Goal: Transaction & Acquisition: Purchase product/service

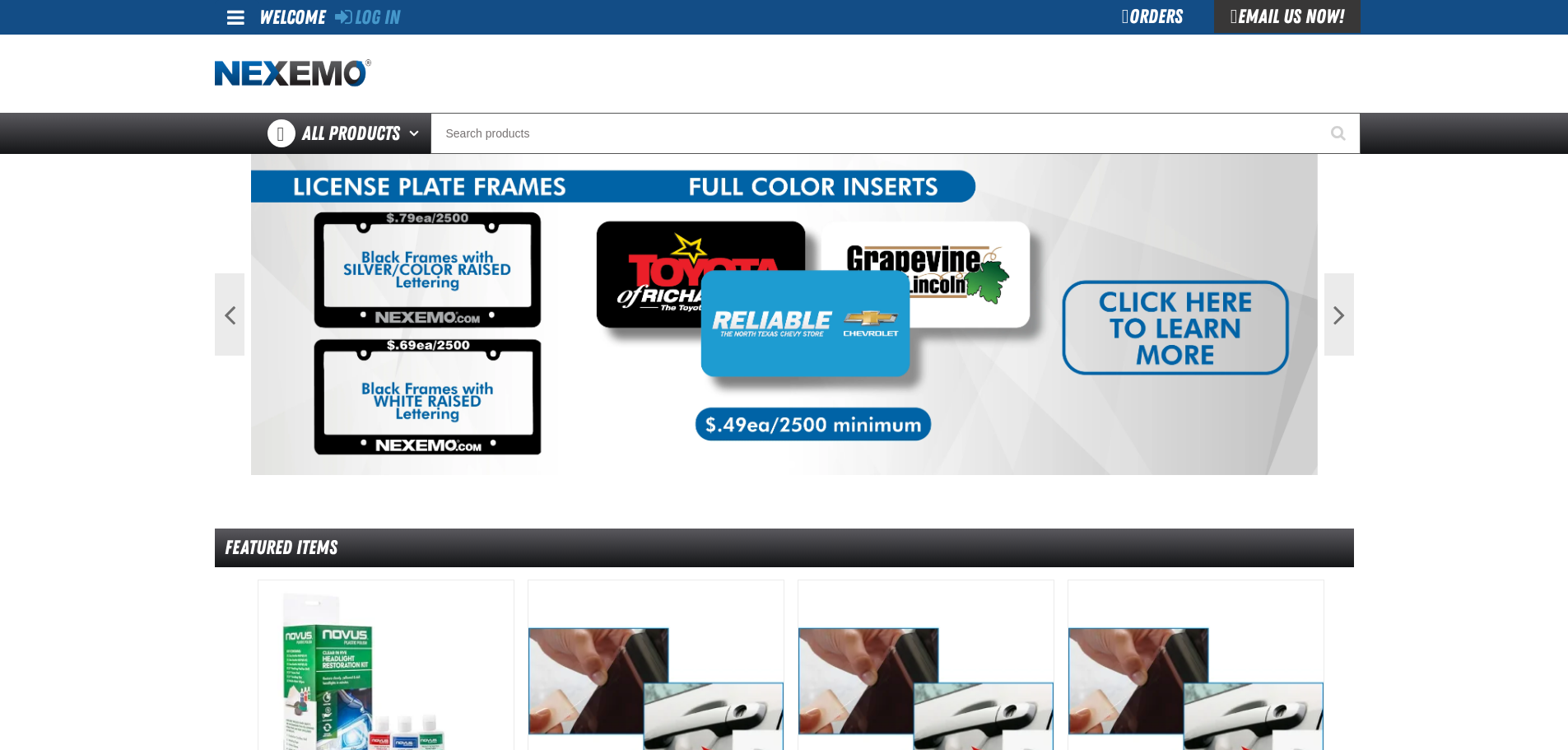
click at [1141, 23] on div "Orders" at bounding box center [1152, 17] width 124 height 33
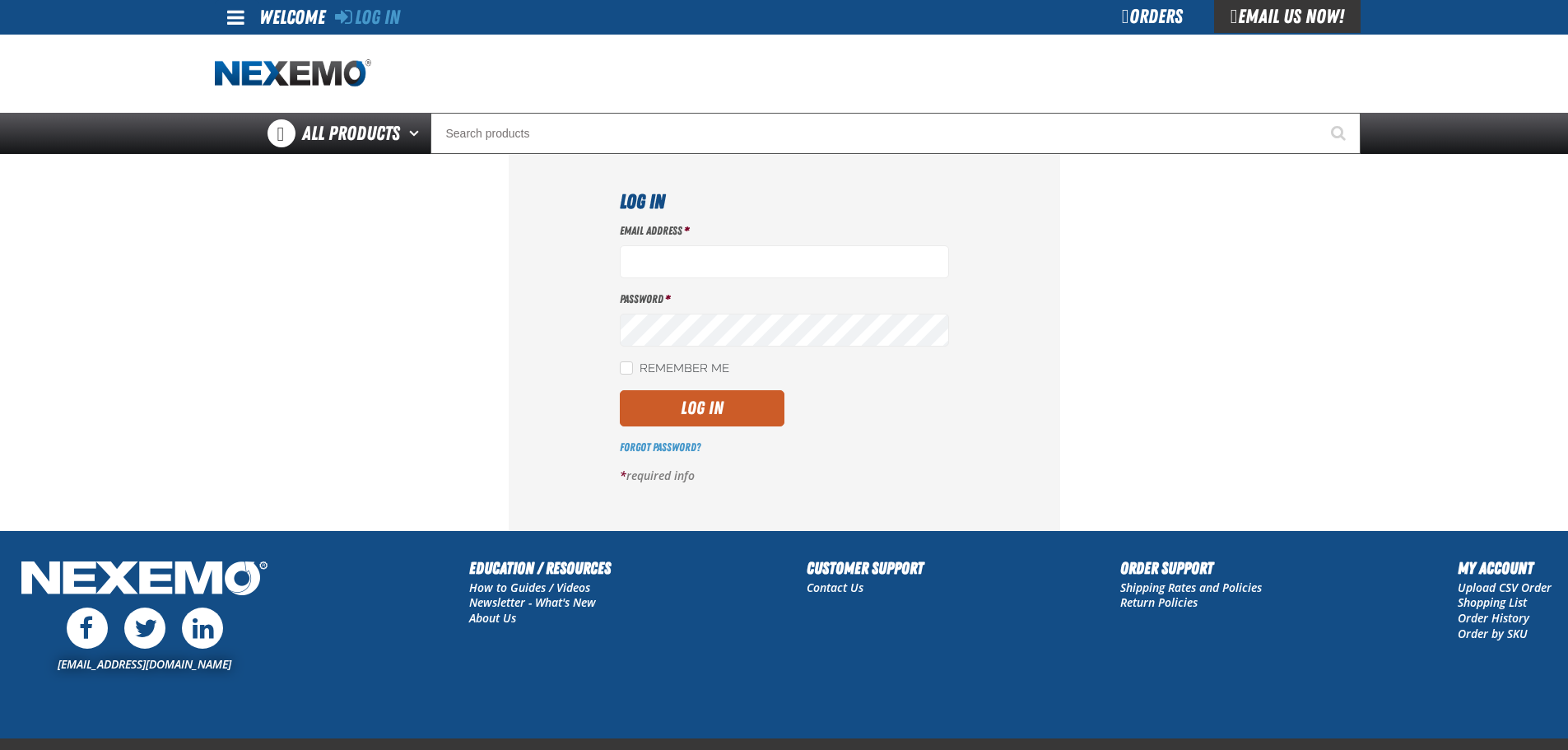
click at [1137, 19] on div "Orders" at bounding box center [1152, 17] width 124 height 33
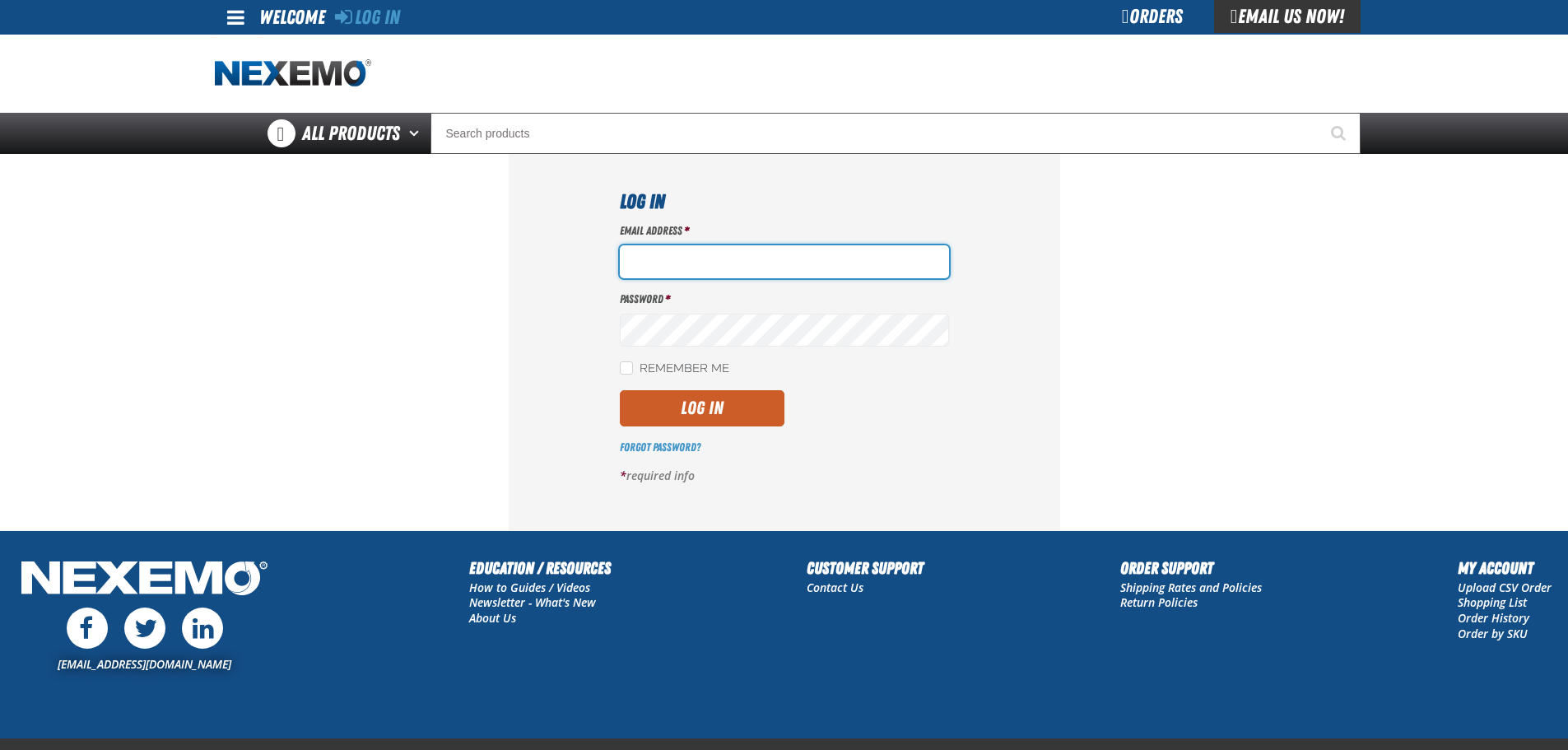
type input "Akiehl@vtaig.com"
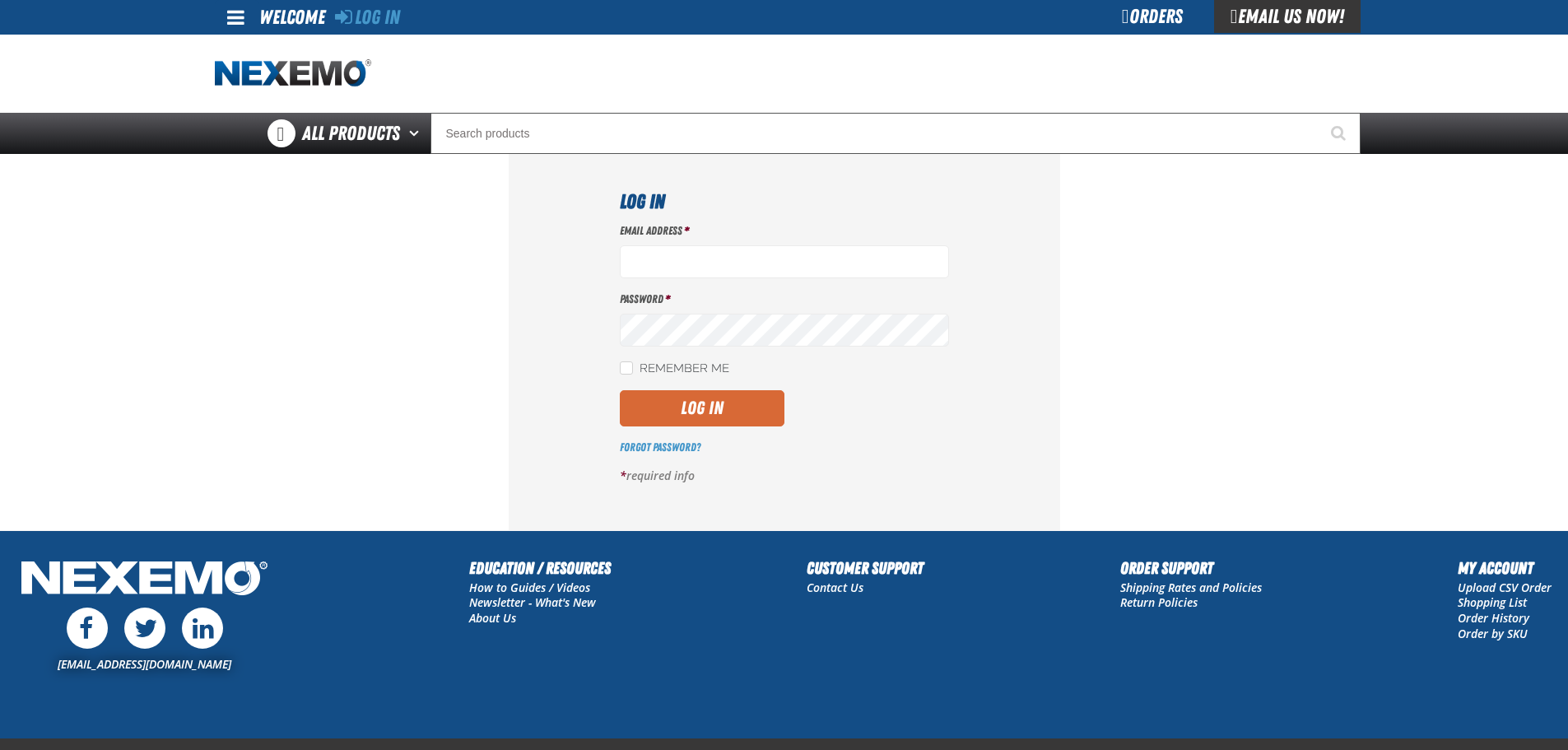
type input "Akiehl@vtaig.com"
click at [691, 408] on button "Log In" at bounding box center [702, 407] width 165 height 36
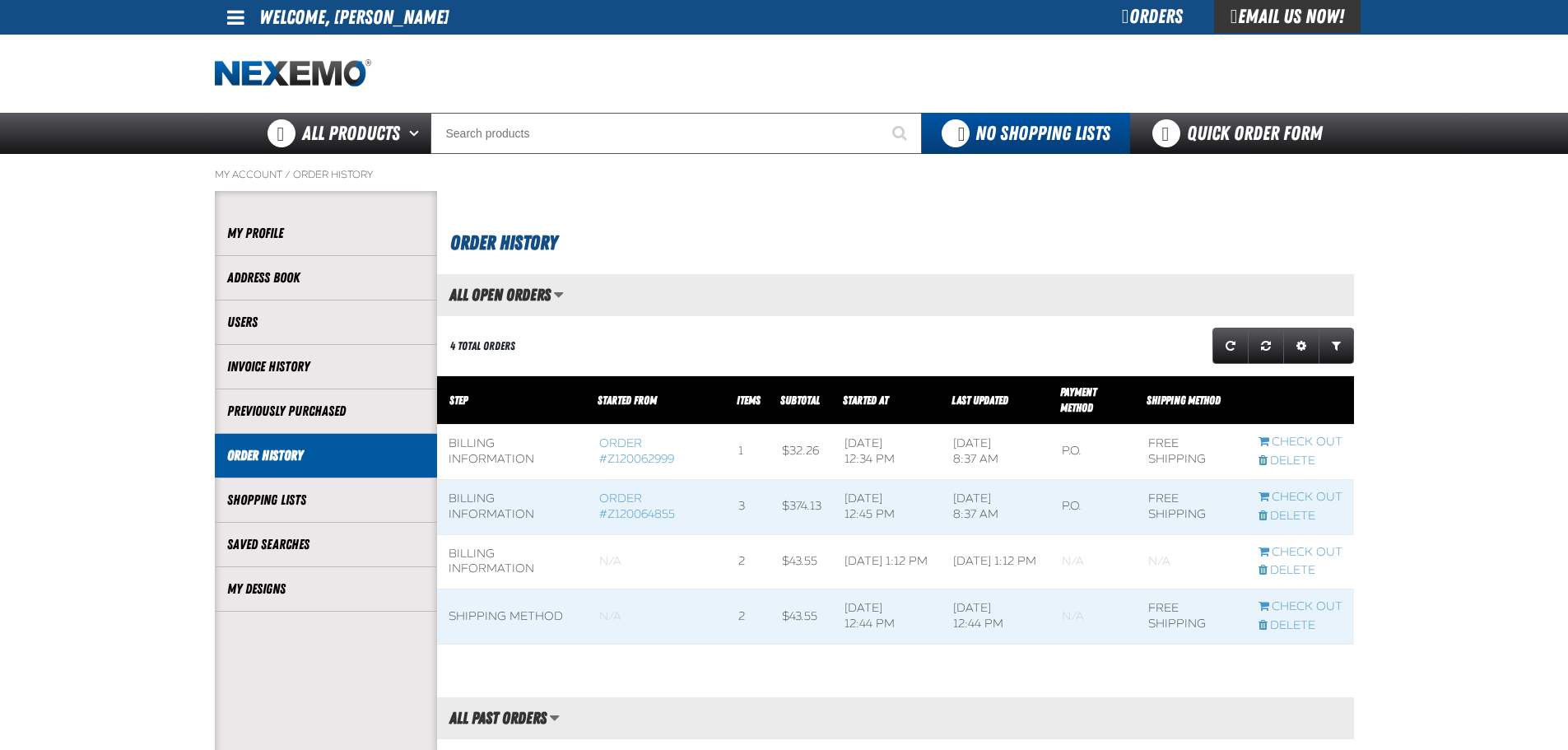
scroll to position [1, 1]
click at [1132, 23] on div "Orders" at bounding box center [1152, 17] width 124 height 33
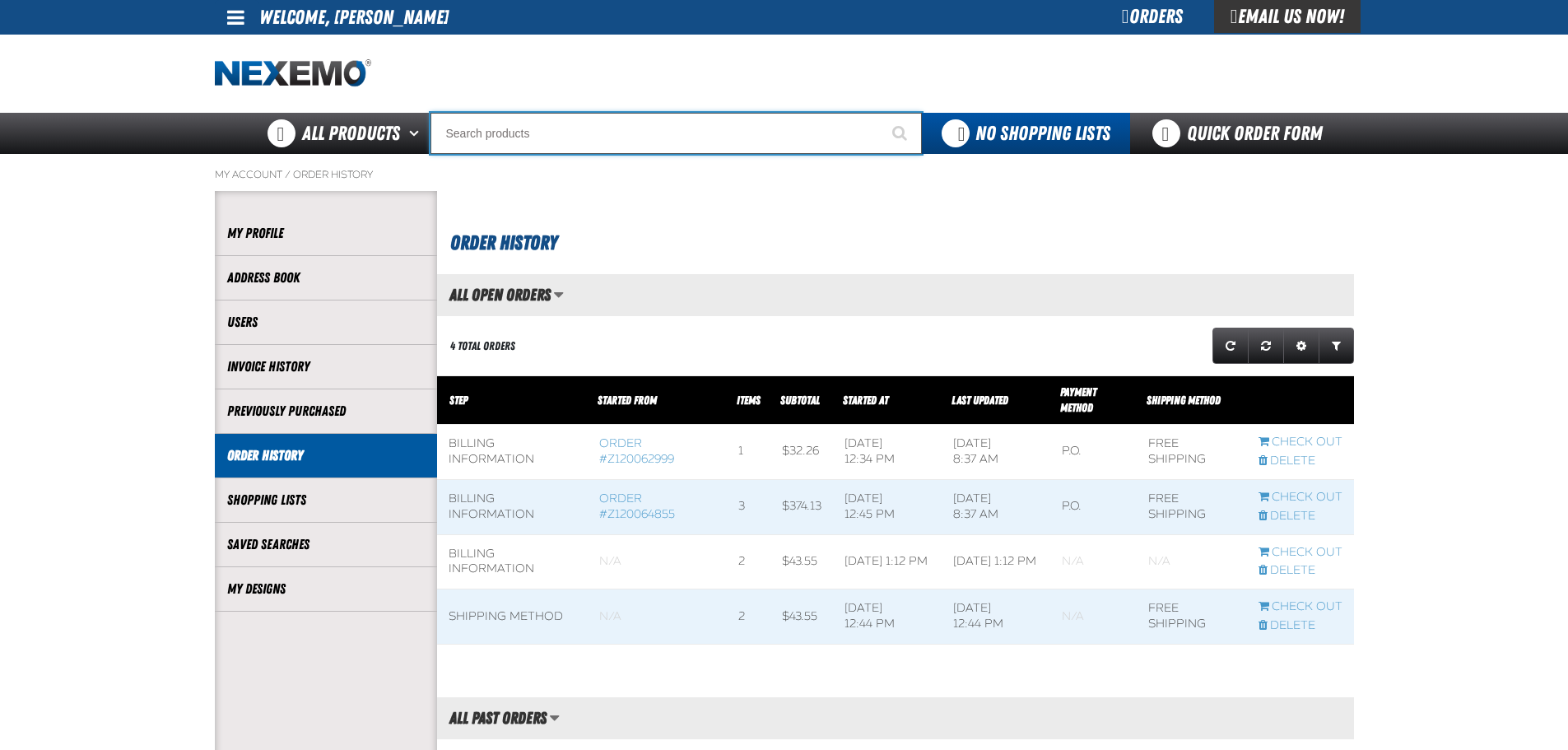
click at [475, 136] on input "Search" at bounding box center [676, 133] width 491 height 41
type input "c"
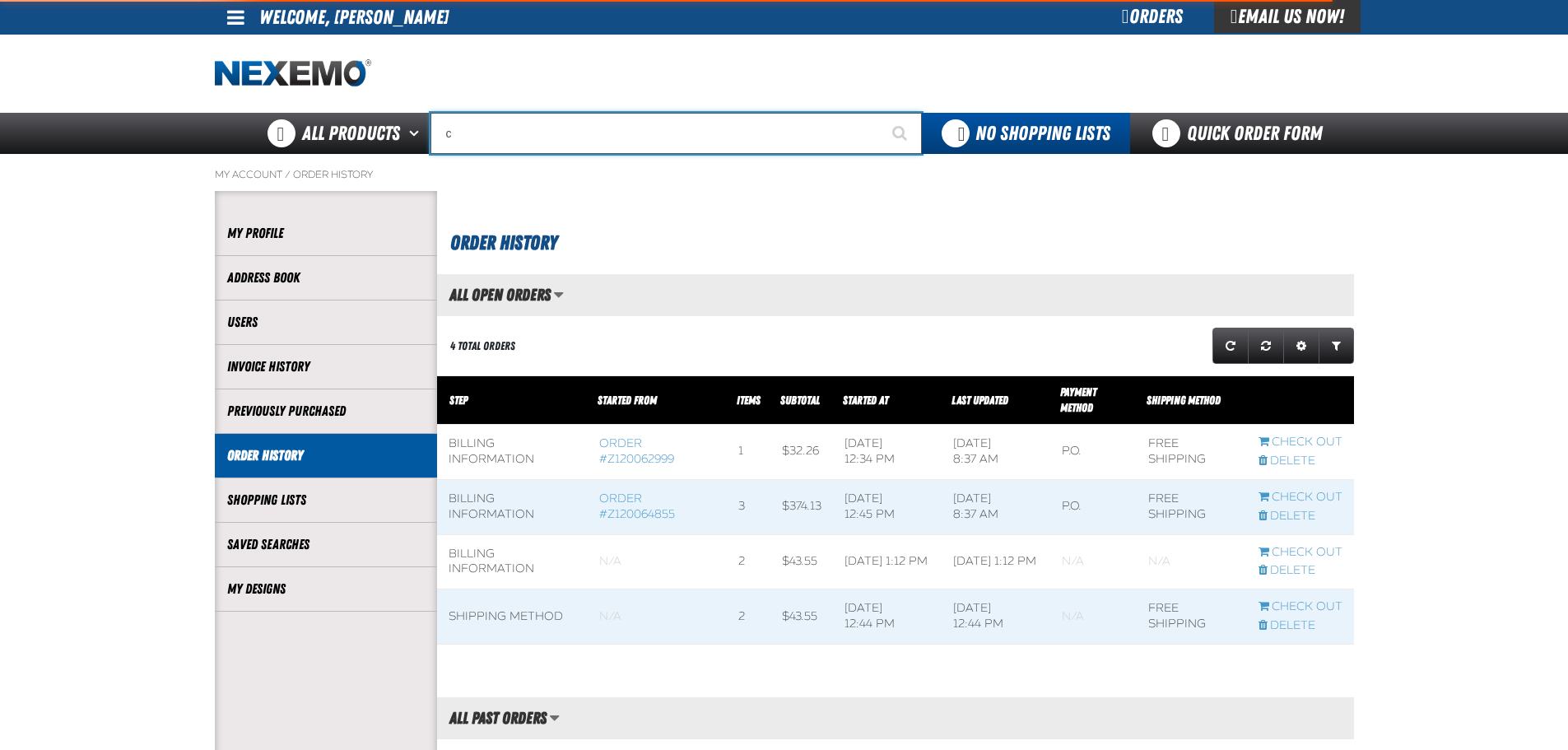
type input "c Alkaline Battery 1.5 Volt (12 per pack)"
type input "cr"
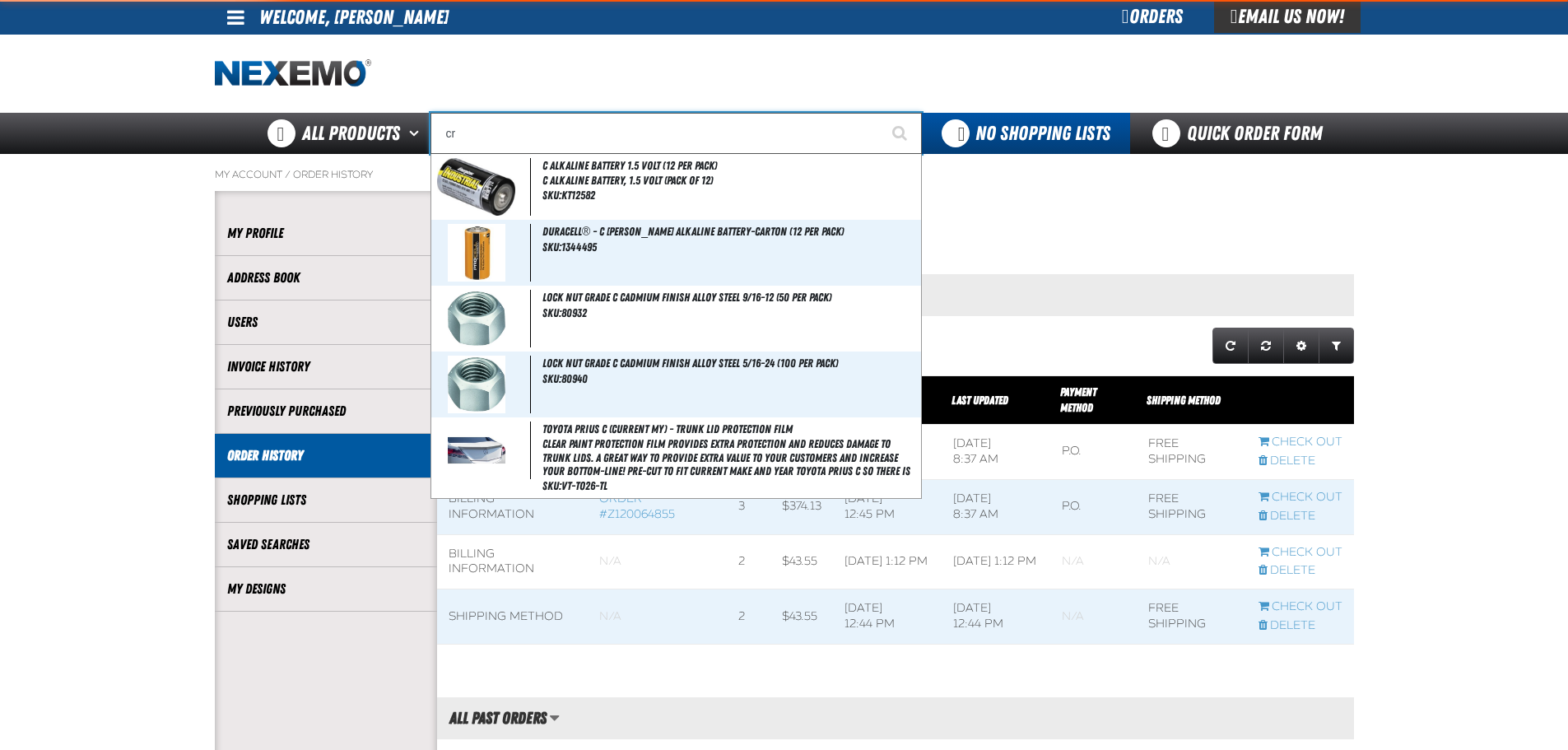
type input "crest Nissan BC Version 1 Fax"
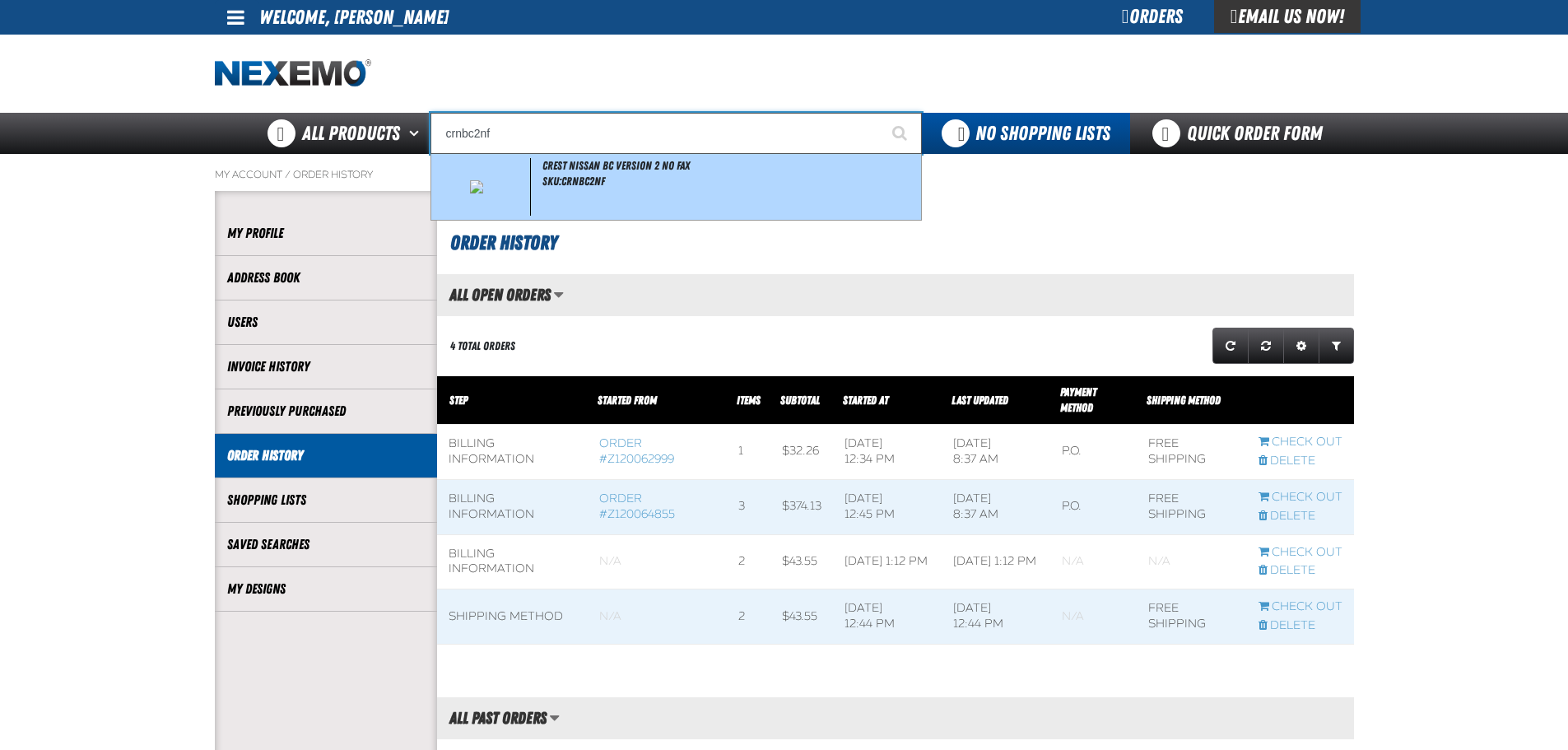
click at [554, 179] on span "SKU:CrNBC2NF" at bounding box center [574, 181] width 62 height 14
type input "Crest Nissan BC Version 2 No Fax"
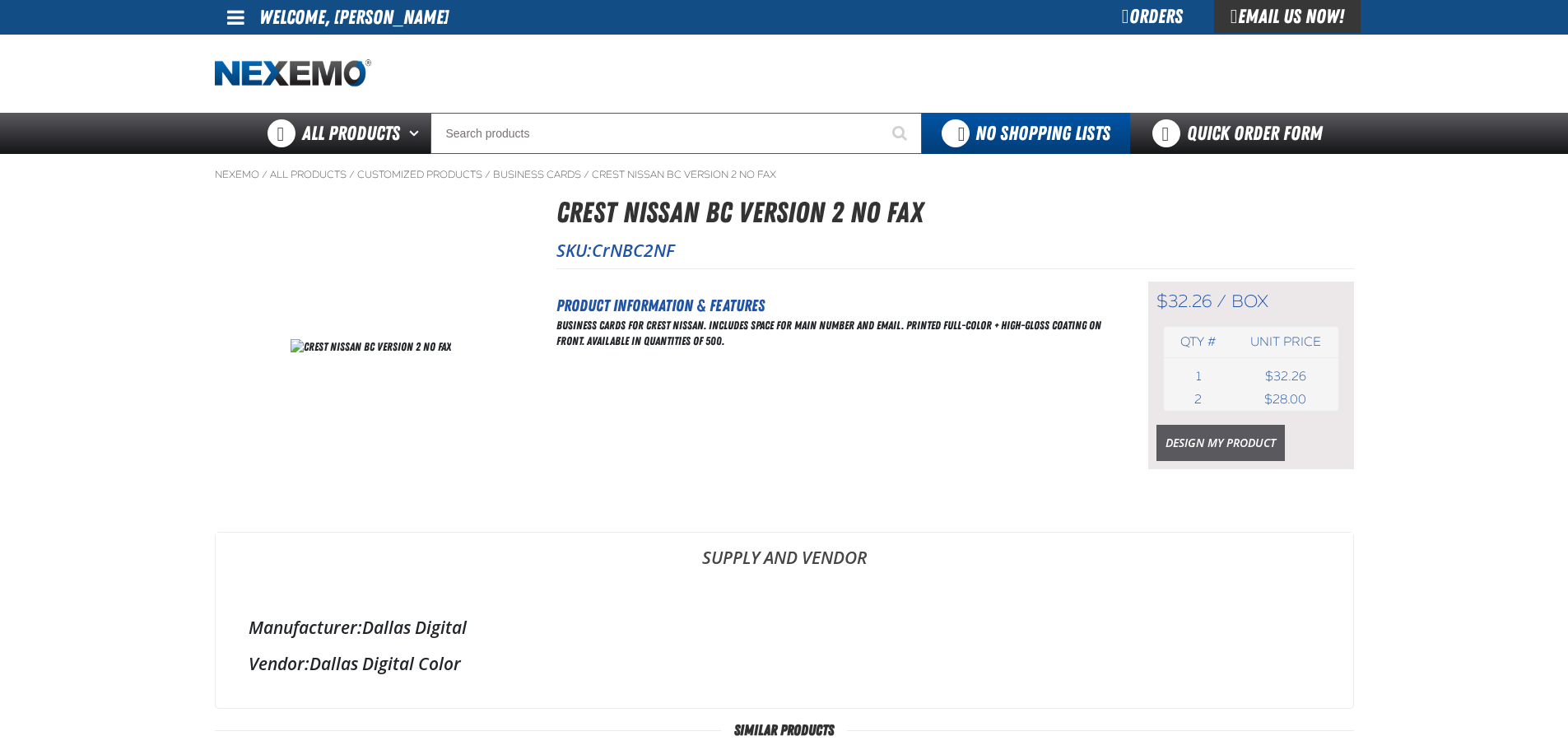
click at [1219, 442] on link "Design My Product" at bounding box center [1221, 442] width 129 height 36
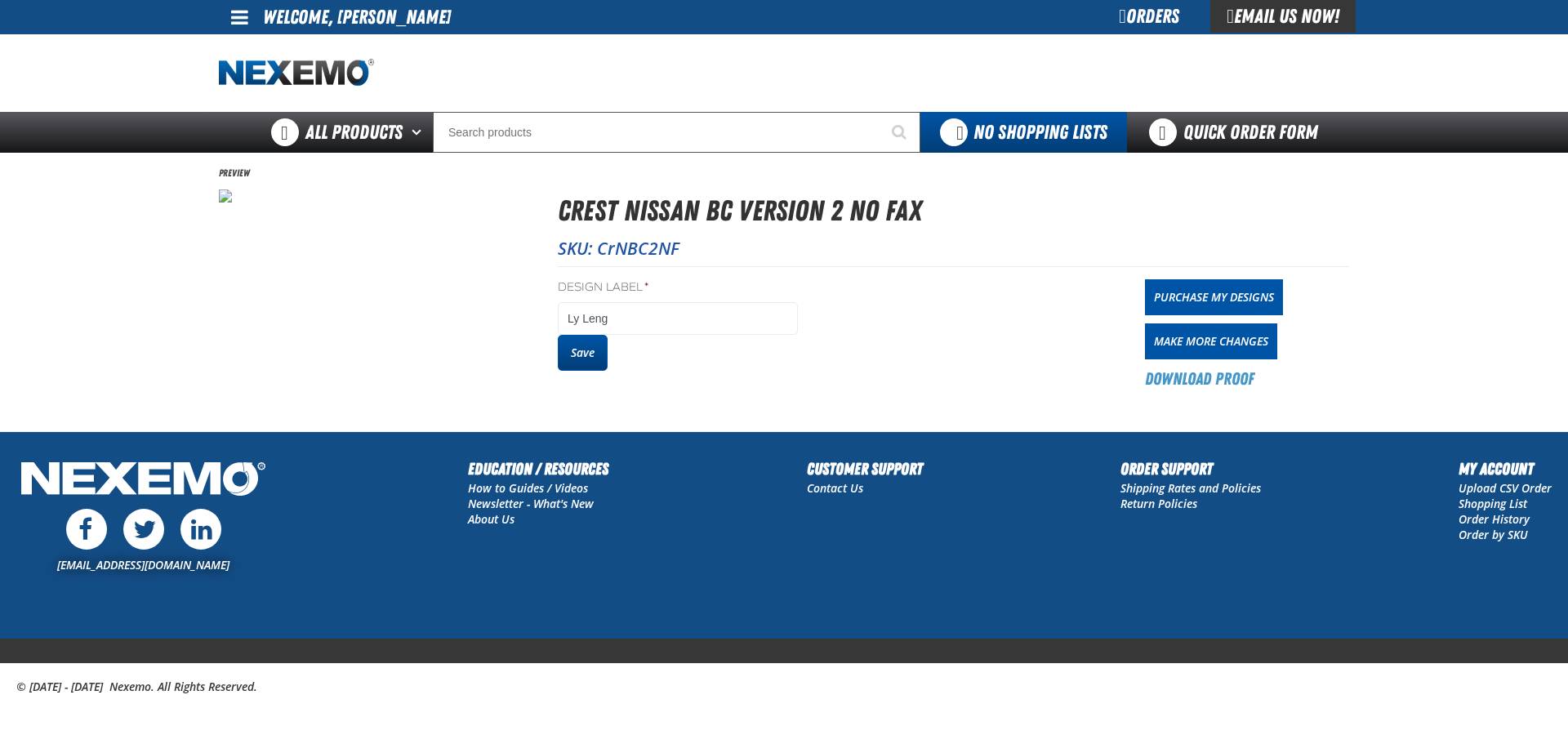
click at [587, 355] on button "Save" at bounding box center [583, 352] width 50 height 36
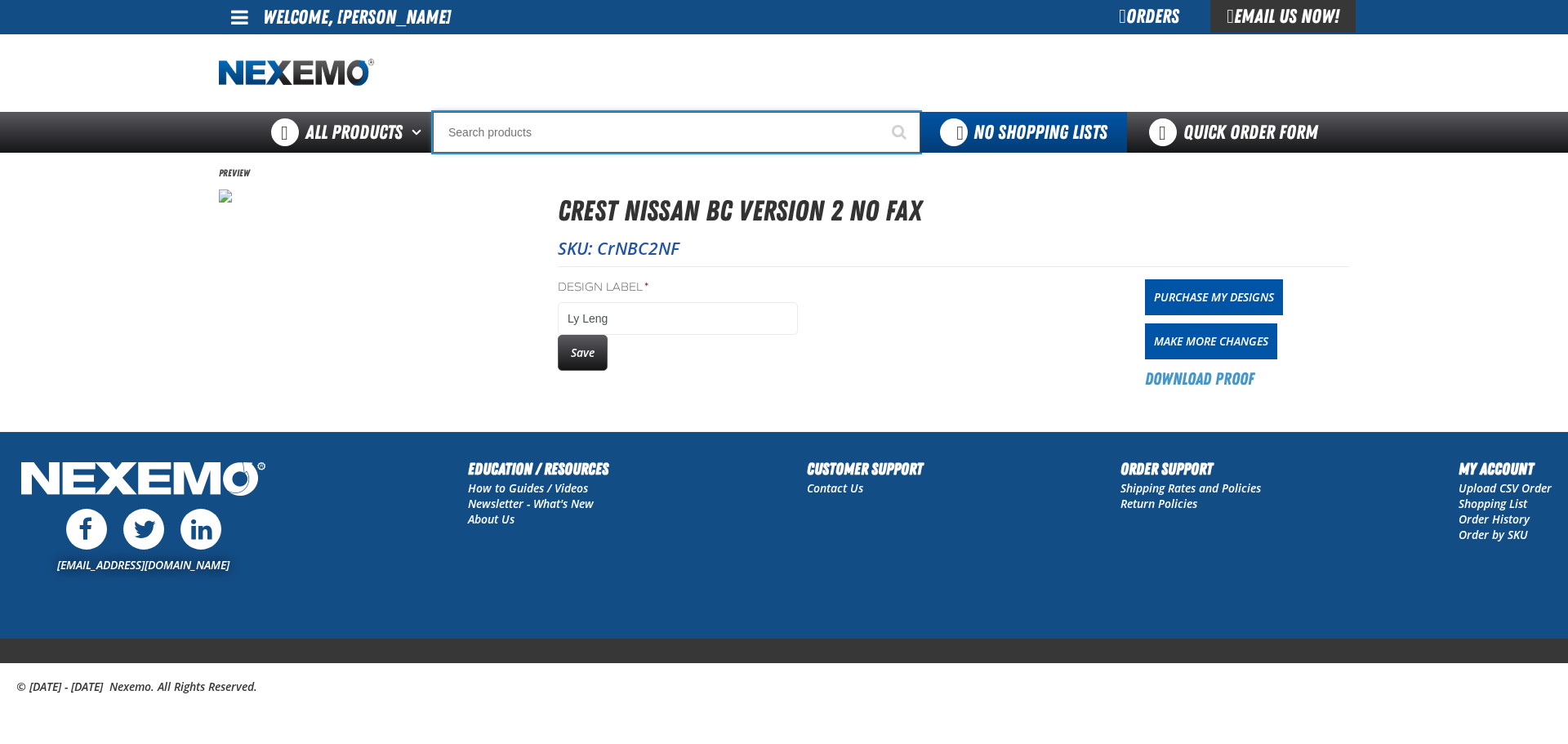
click at [468, 134] on input "Search" at bounding box center [677, 132] width 487 height 41
type input "c"
type input "c Alkaline Battery 1.5 Volt (12 per pack)"
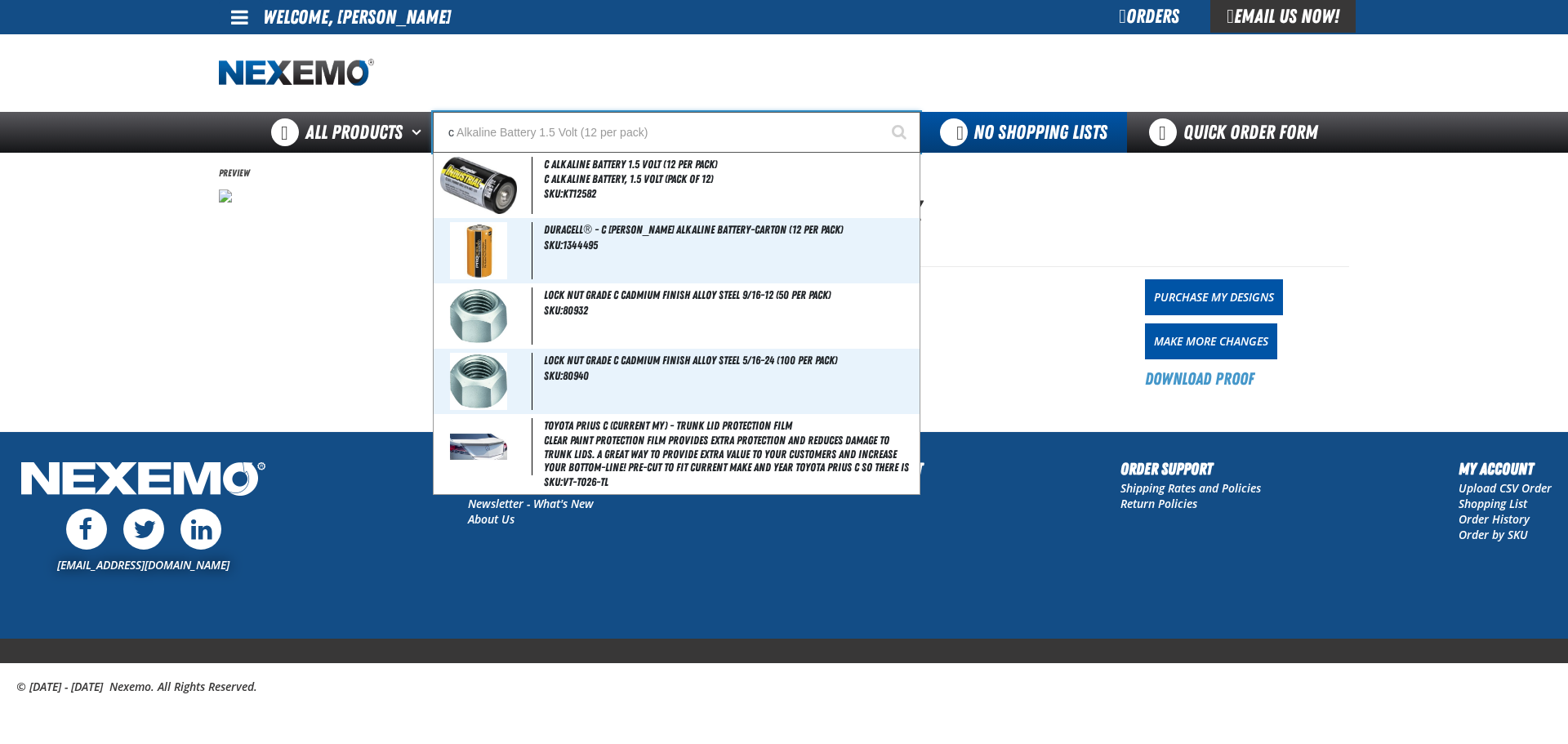
type input "cr"
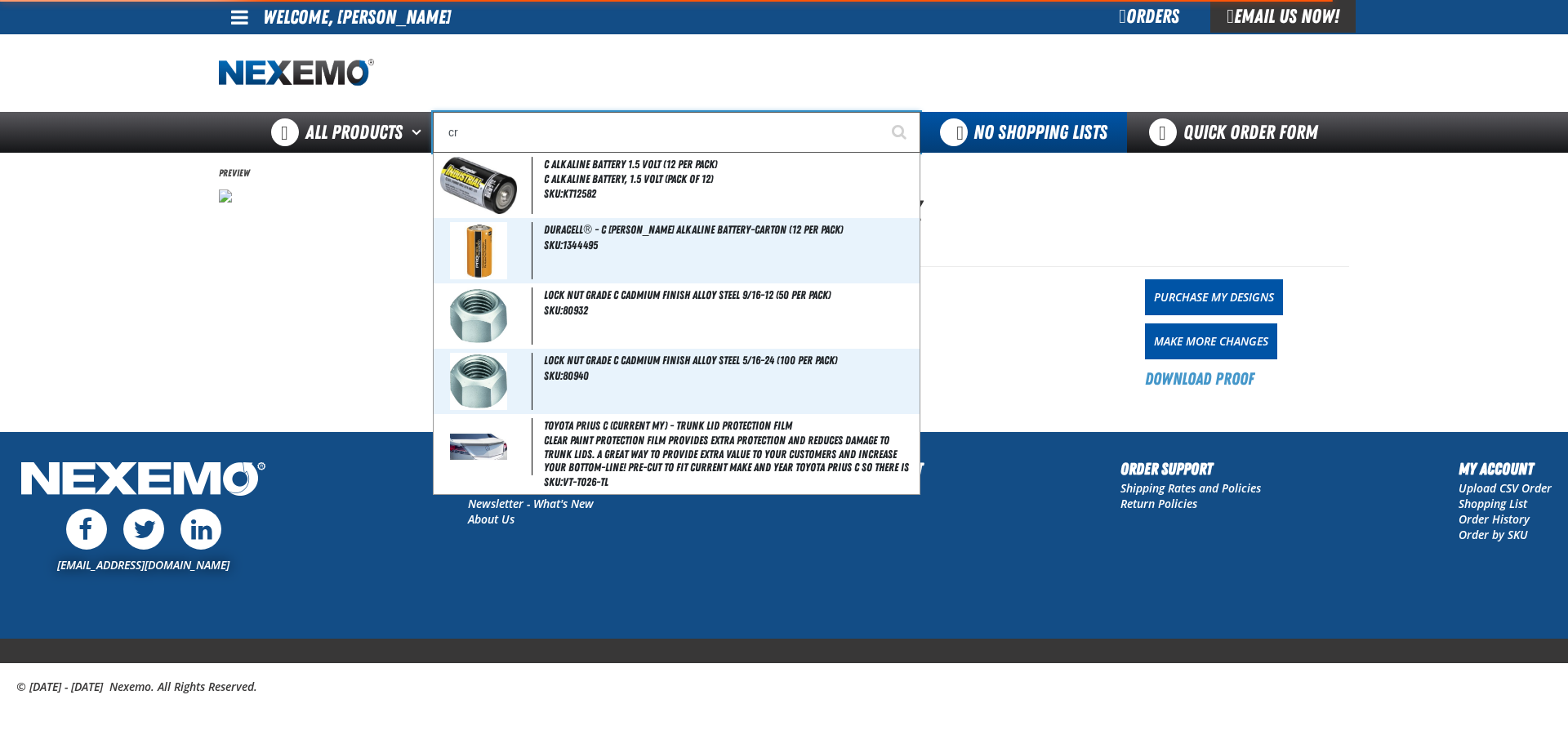
type input "crest Nissan BC Version 1 Fax"
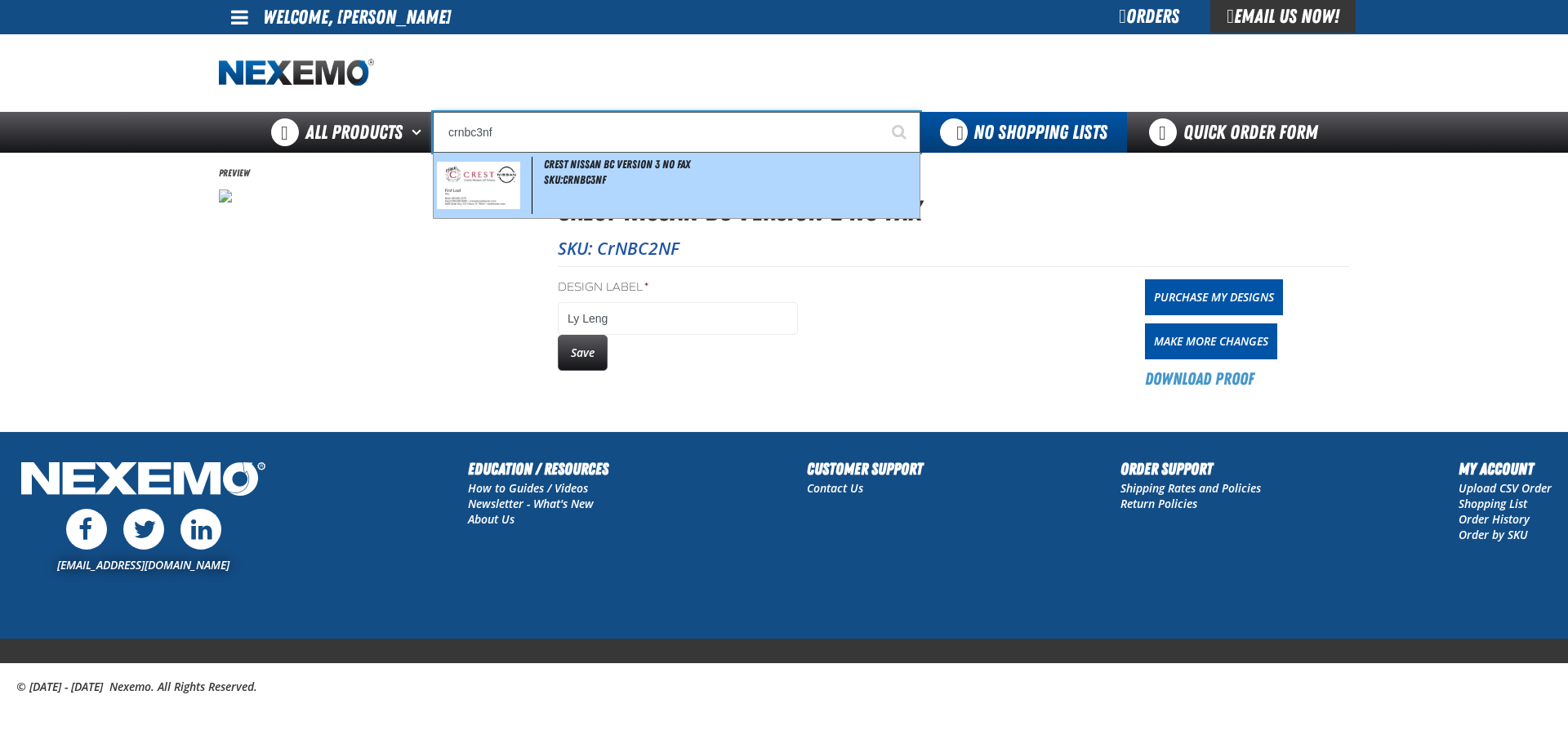
click at [496, 180] on img at bounding box center [479, 186] width 83 height 48
type input "Crest Nissan BC Version 3 No Fax"
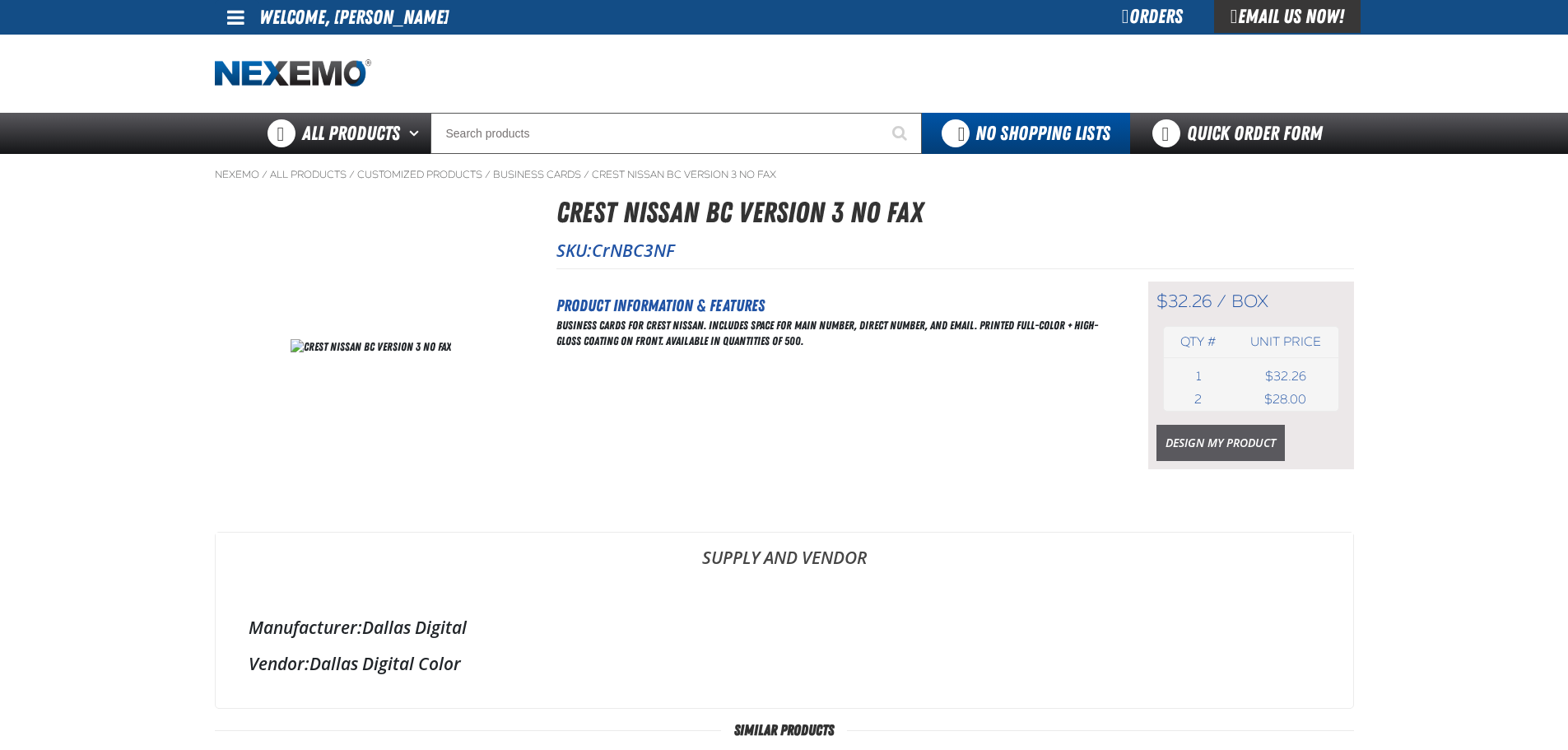
click at [1220, 442] on link "Design My Product" at bounding box center [1221, 442] width 129 height 36
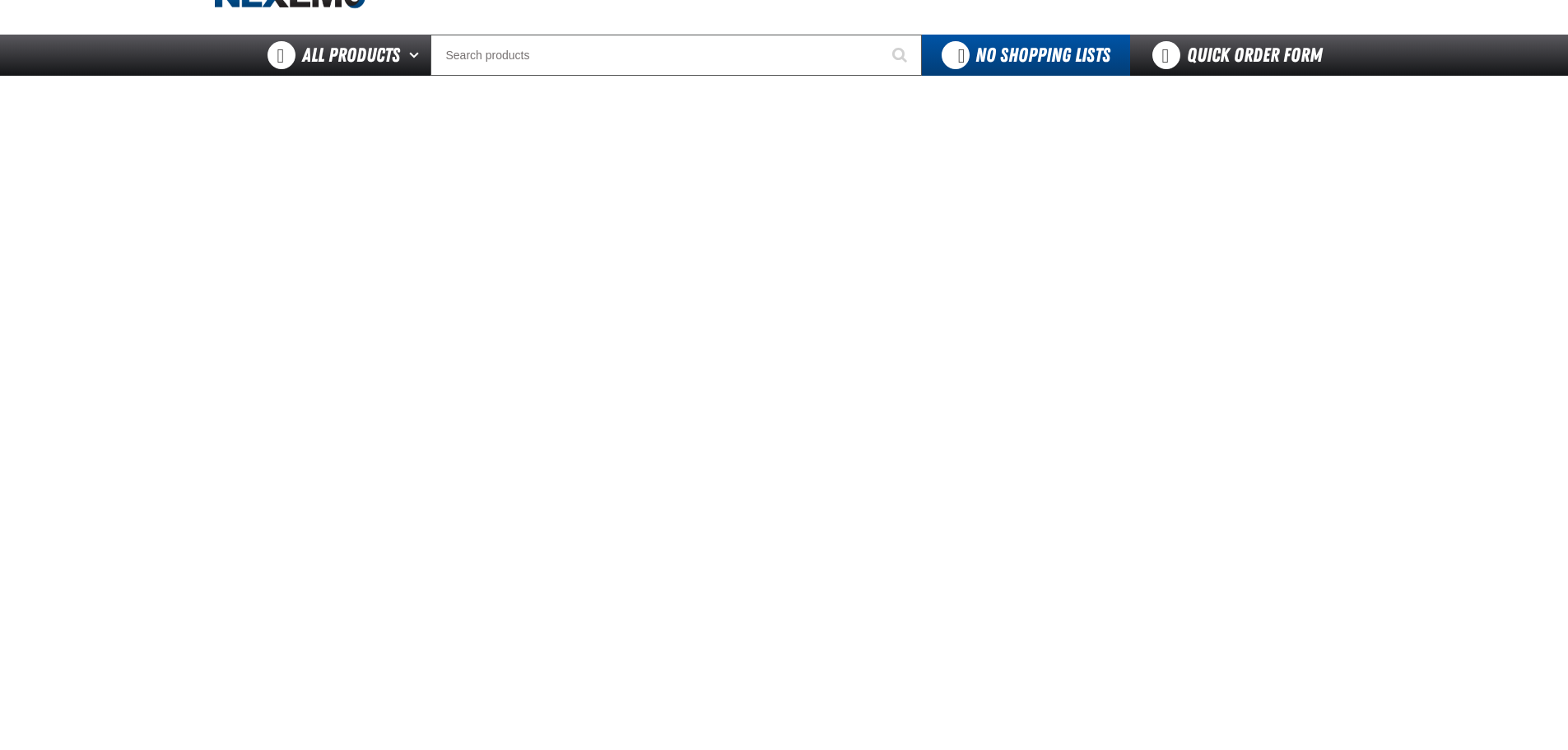
scroll to position [82, 0]
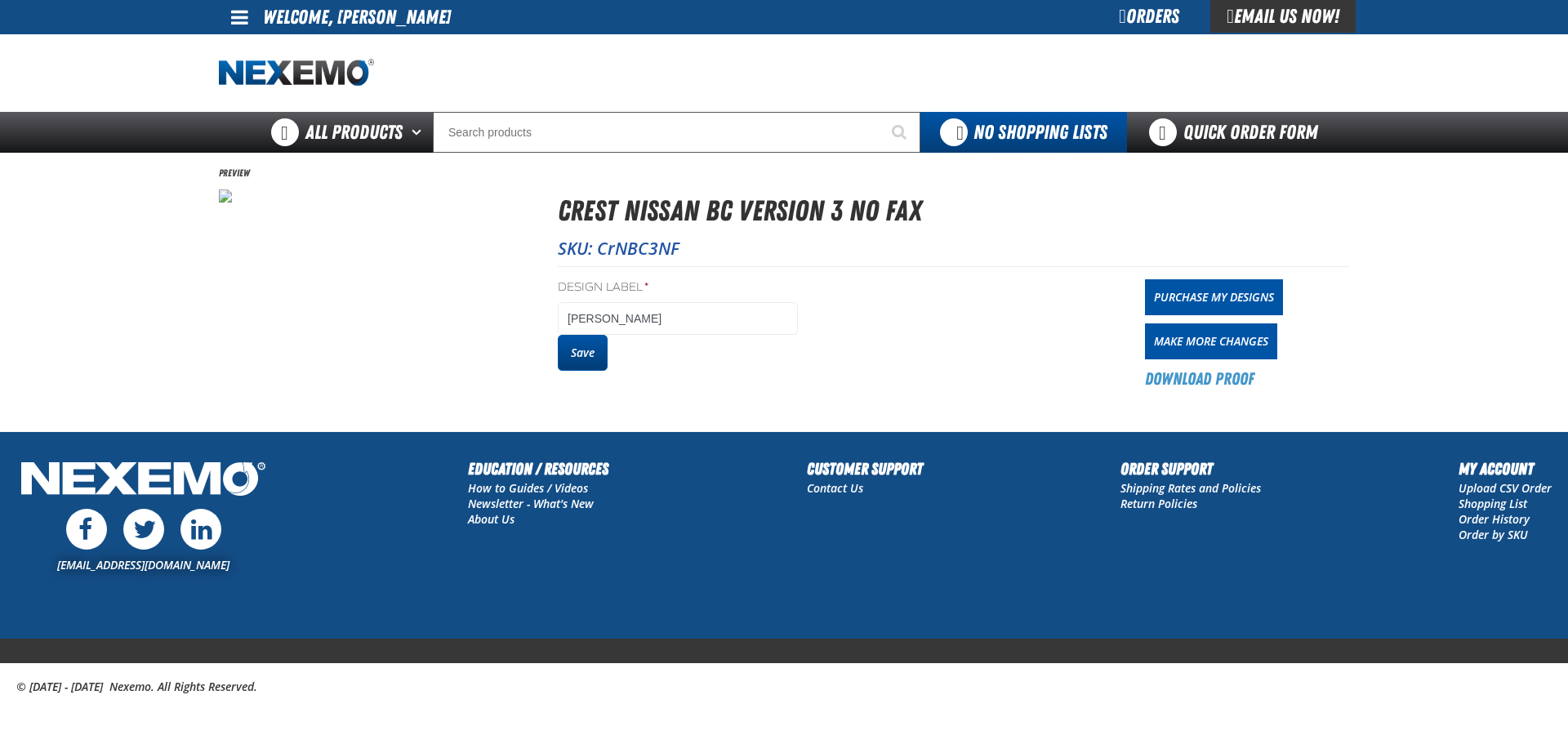
click at [571, 352] on button "Save" at bounding box center [583, 352] width 50 height 36
click at [1183, 287] on link "Purchase My Designs" at bounding box center [1213, 297] width 138 height 36
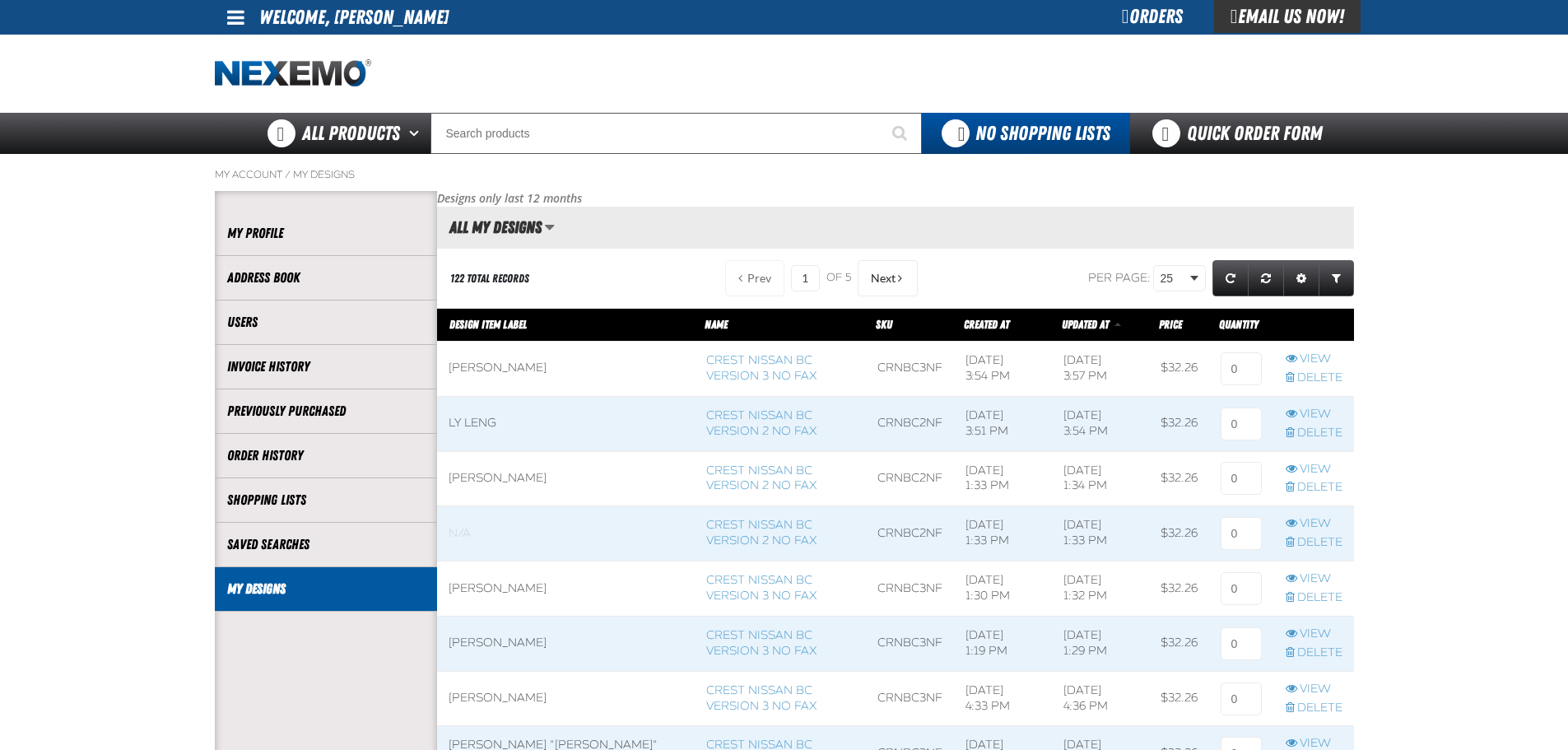
scroll to position [1, 1]
click at [1241, 374] on input at bounding box center [1242, 369] width 41 height 33
type input "1"
click at [1240, 424] on input at bounding box center [1242, 424] width 41 height 33
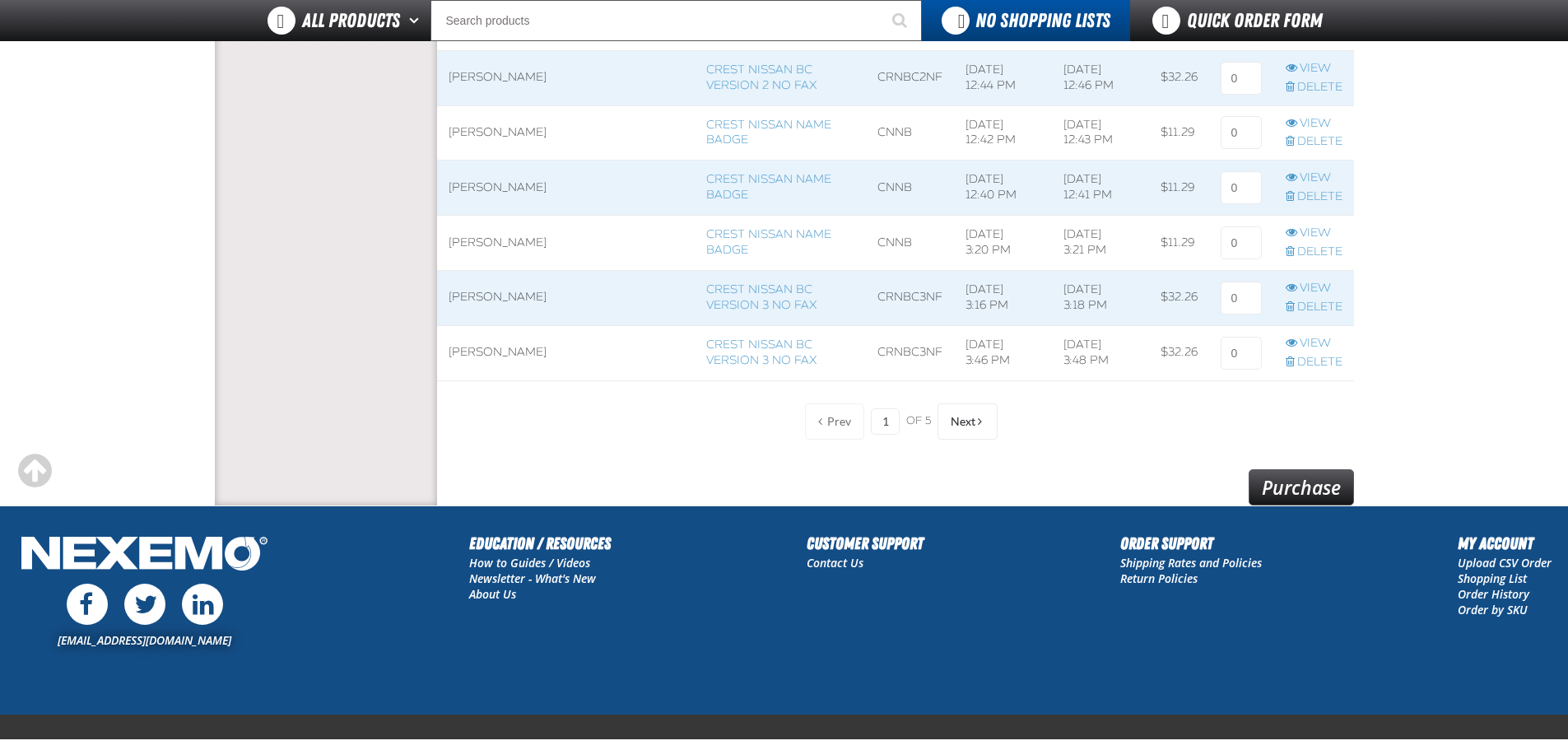
scroll to position [1317, 0]
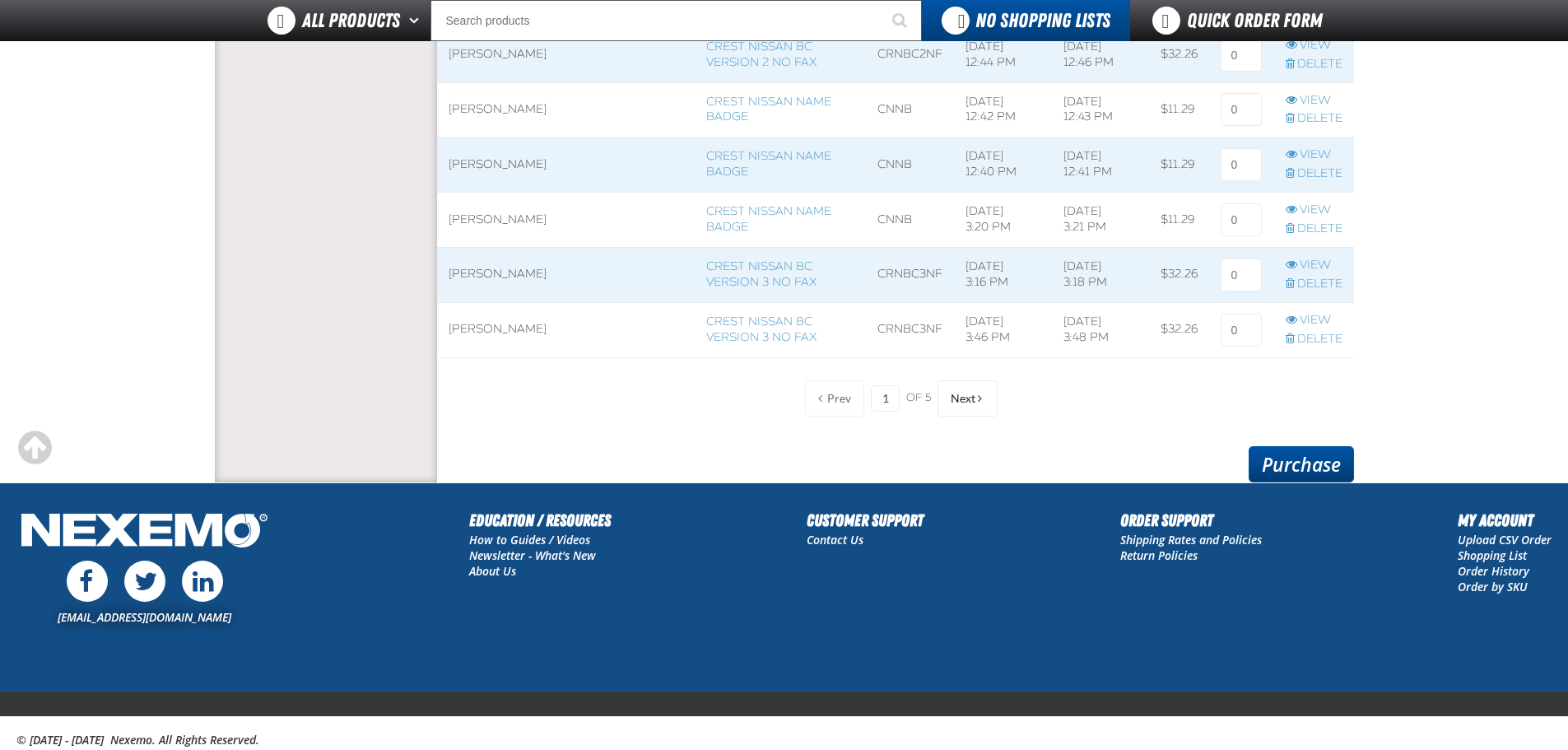
type input "2"
click at [1306, 469] on link "Purchase" at bounding box center [1301, 464] width 105 height 36
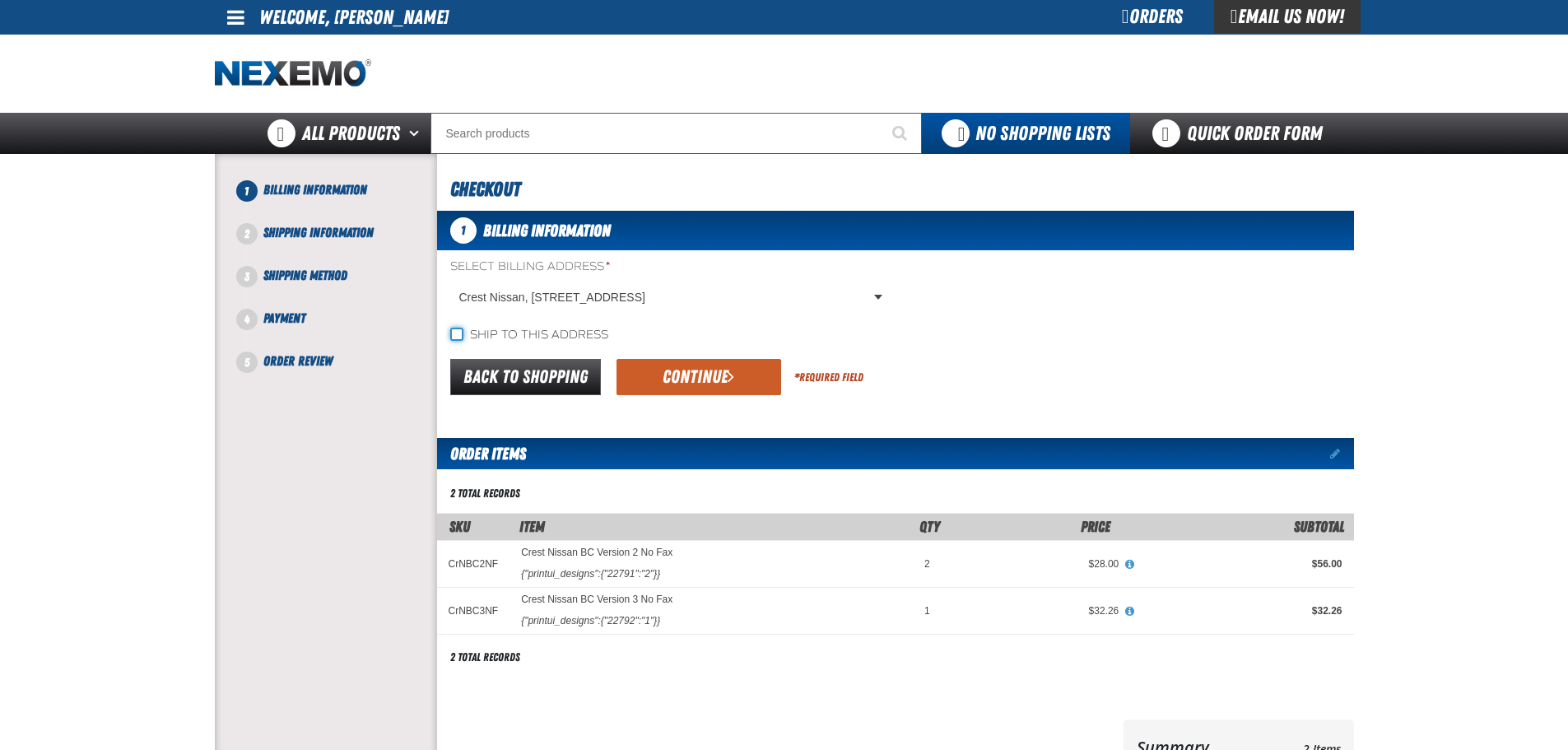
click at [456, 333] on input "Ship to this address" at bounding box center [457, 334] width 14 height 14
checkbox input "true"
click at [710, 377] on button "Continue" at bounding box center [699, 376] width 165 height 36
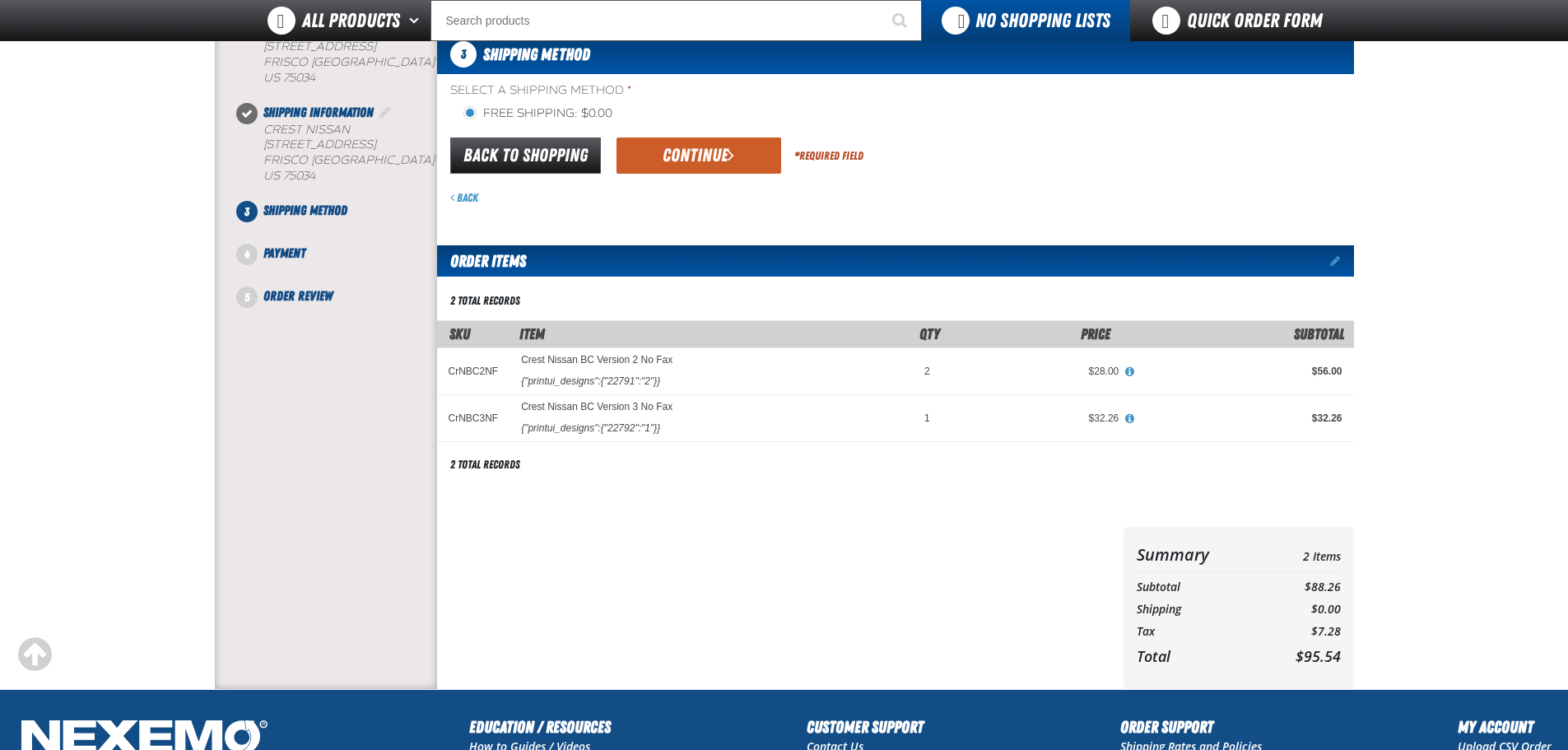
scroll to position [60, 0]
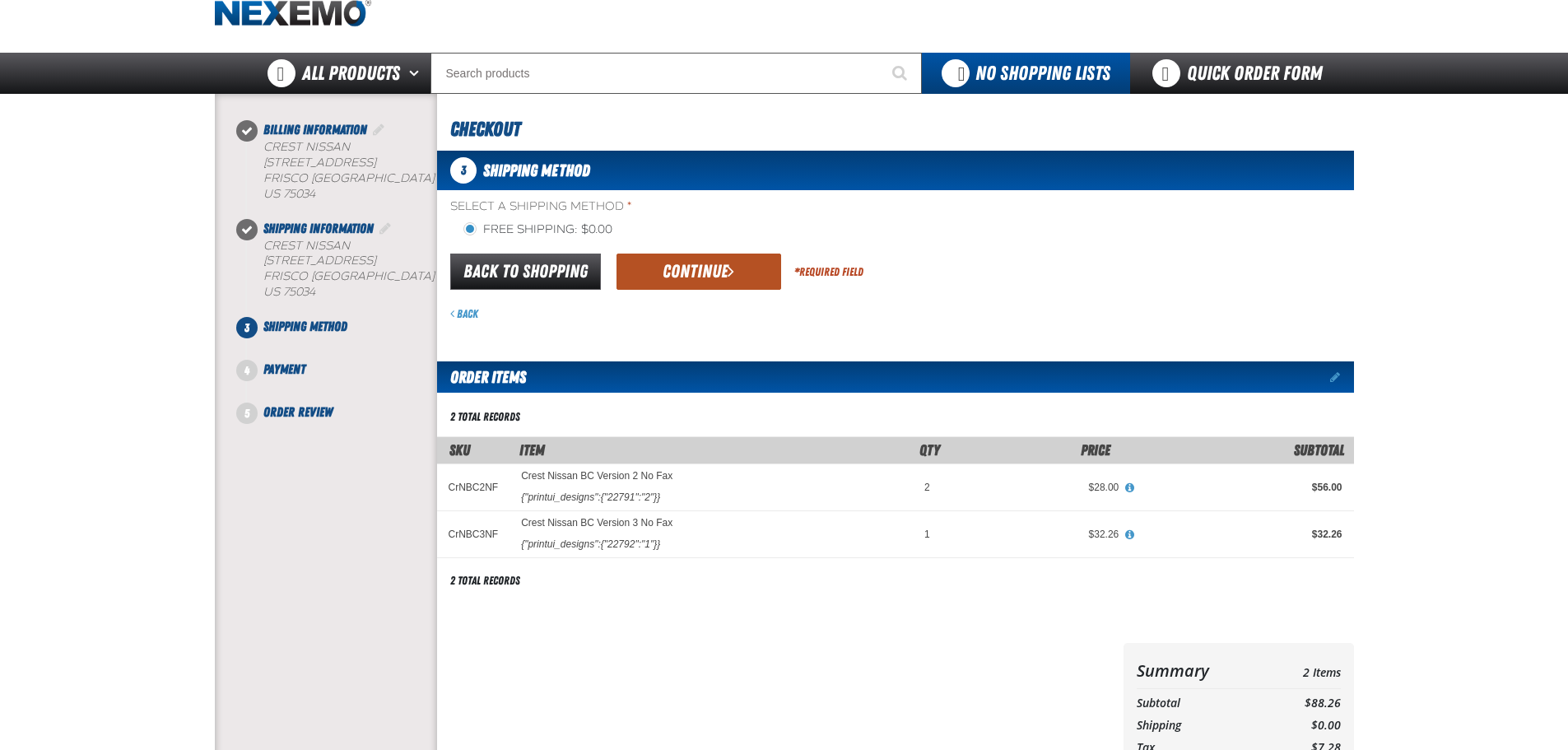
click at [695, 280] on button "Continue" at bounding box center [699, 271] width 165 height 36
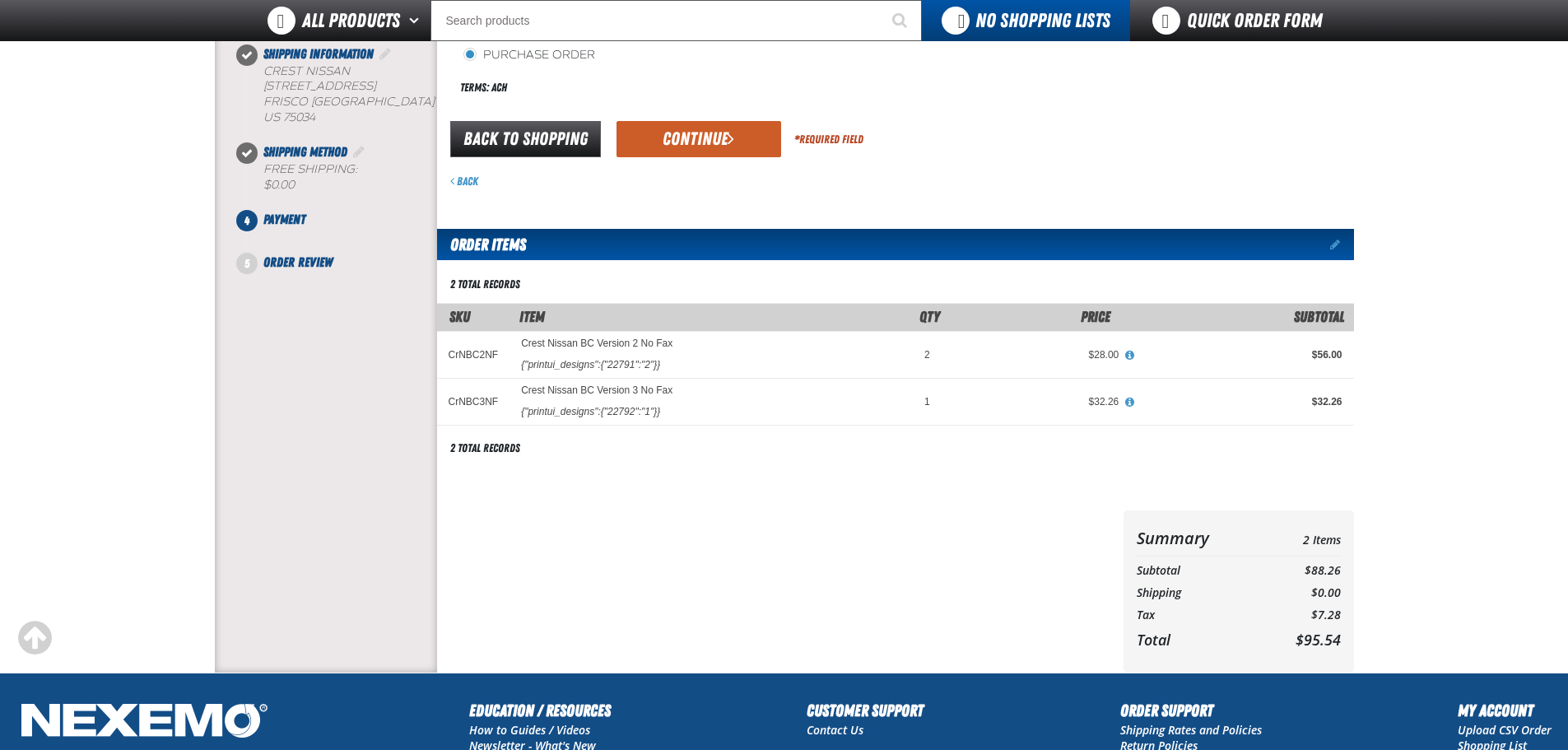
scroll to position [225, 0]
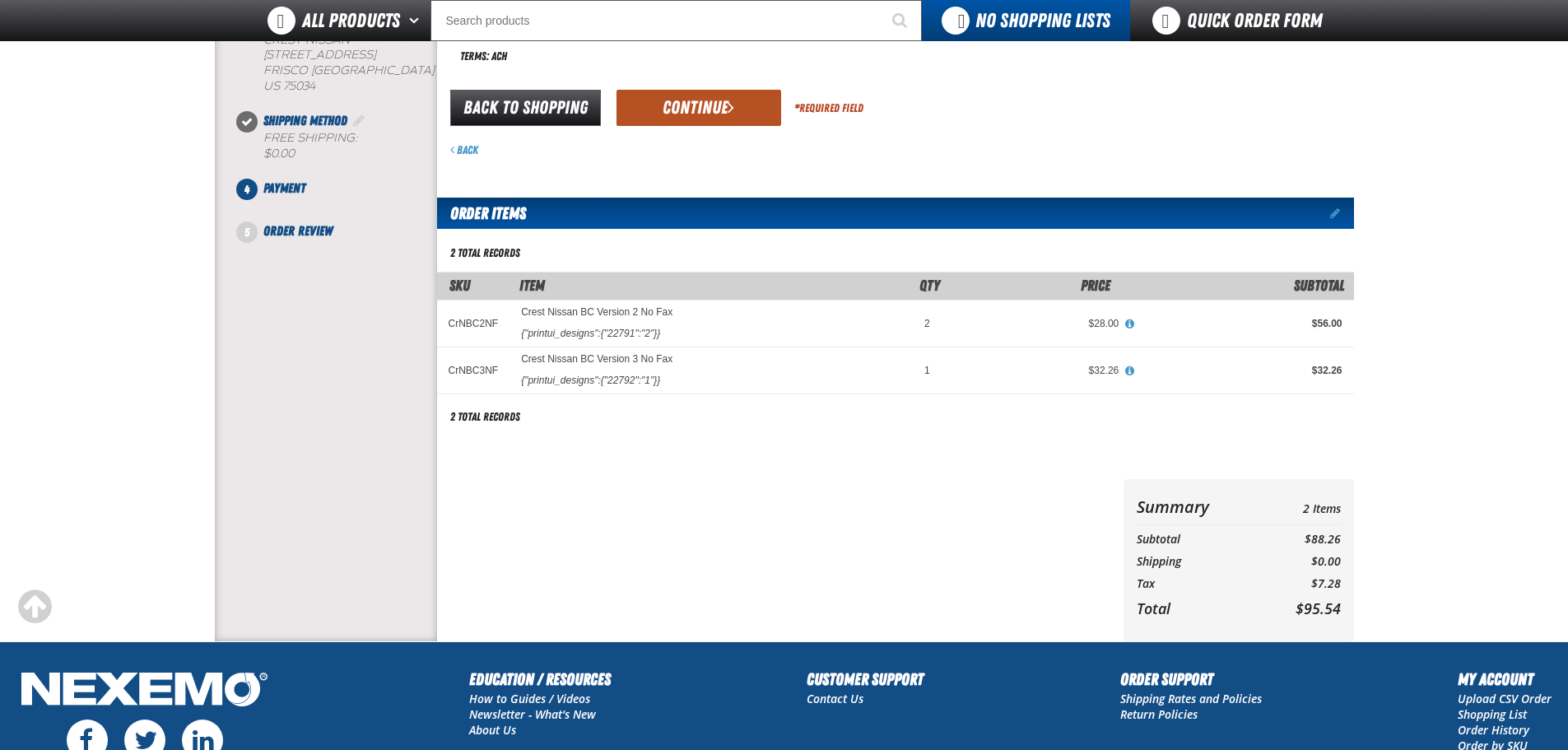
click at [703, 109] on button "Continue" at bounding box center [699, 107] width 165 height 36
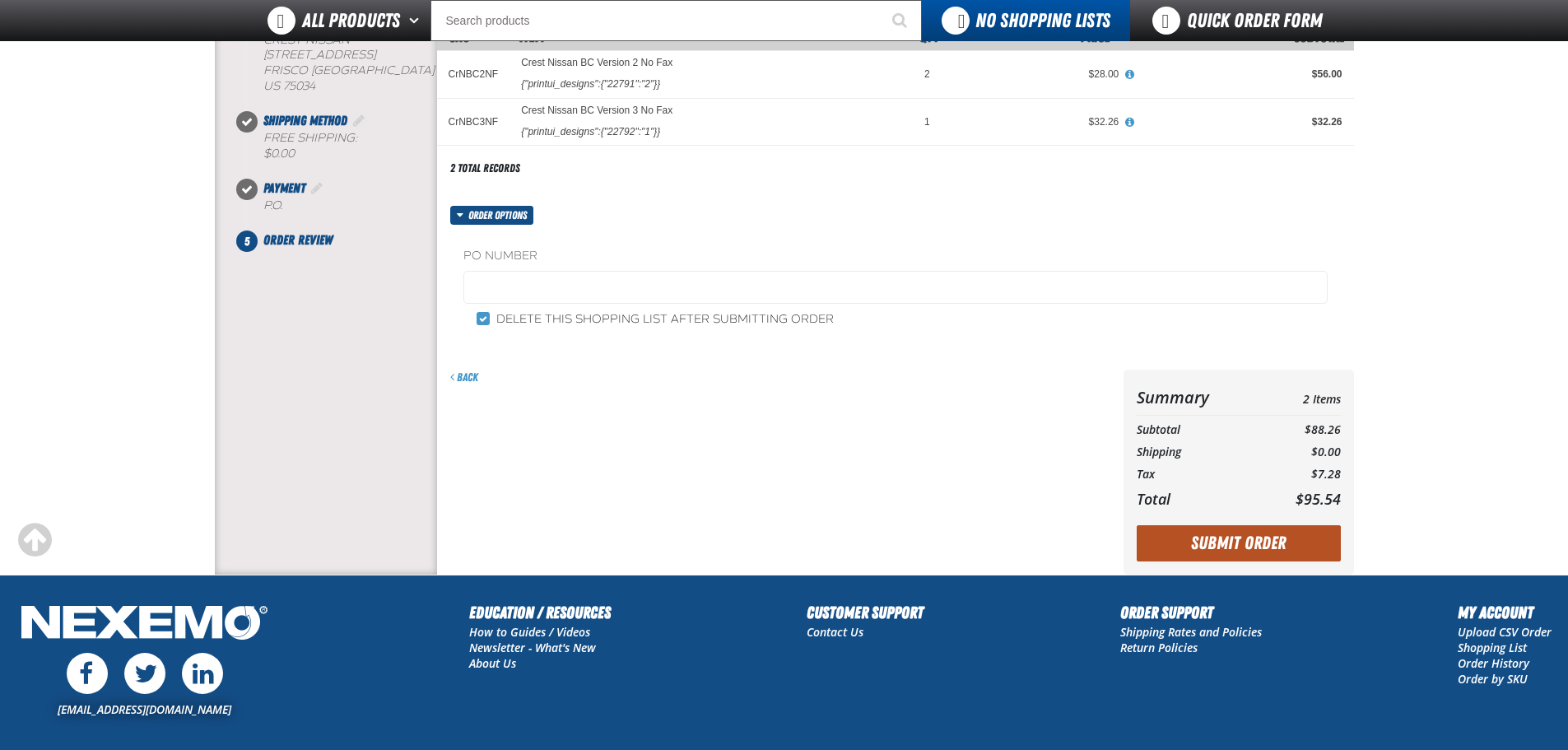
click at [1254, 535] on button "Submit Order" at bounding box center [1239, 543] width 204 height 36
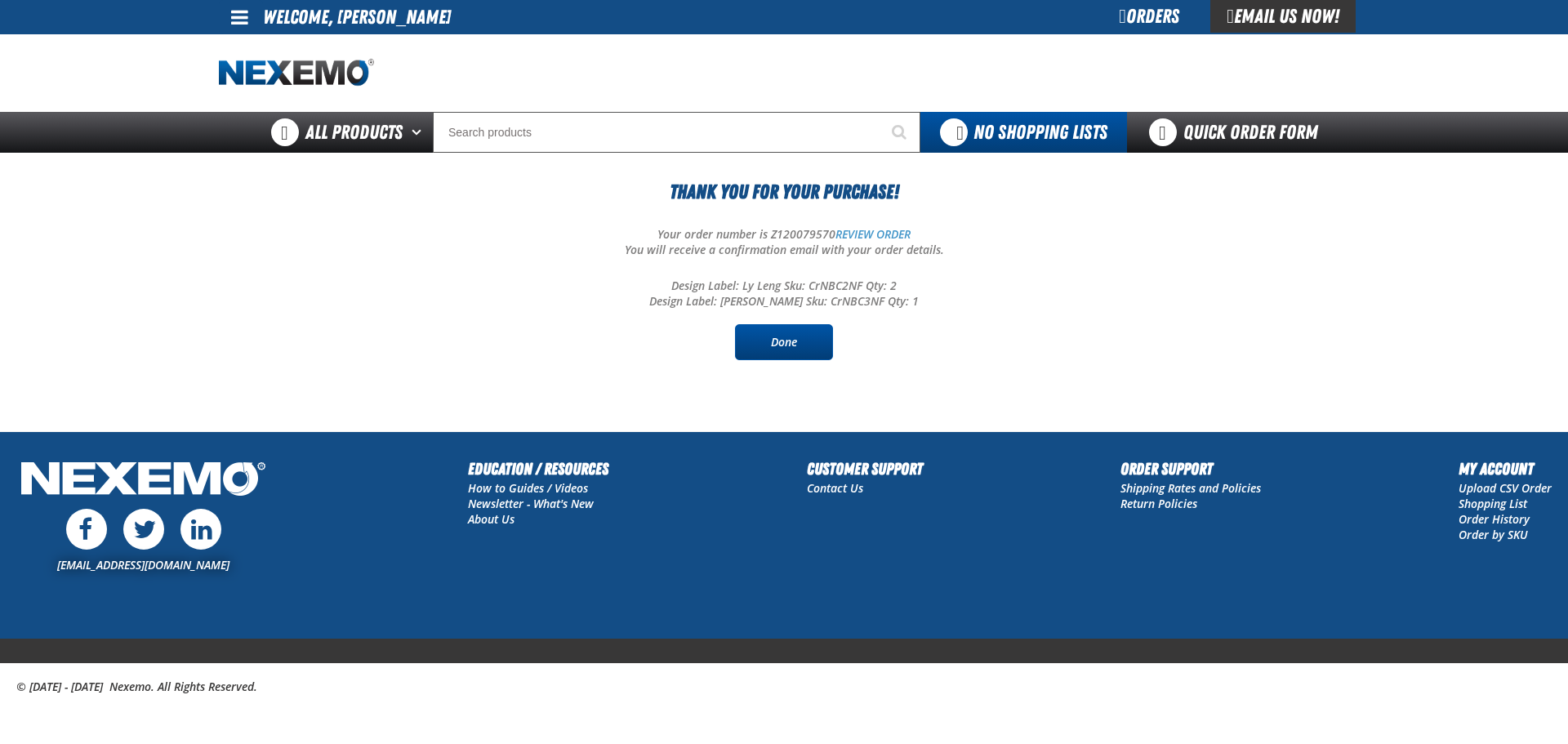
click at [791, 342] on link "Done" at bounding box center [783, 341] width 98 height 36
